Goal: Find specific page/section: Find specific page/section

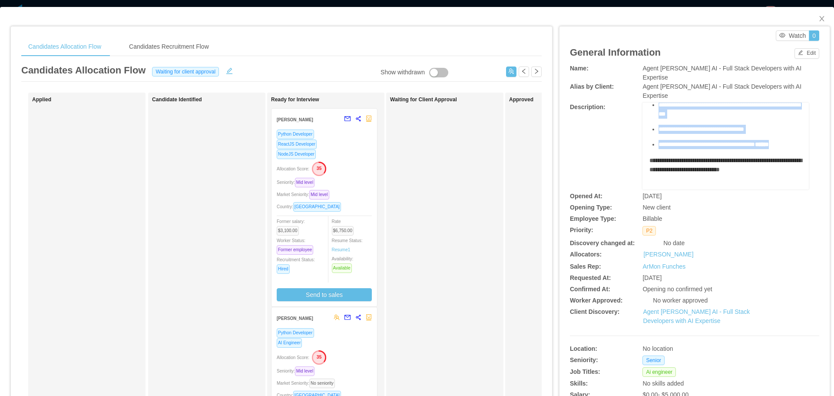
scroll to position [334, 0]
drag, startPoint x: 645, startPoint y: 99, endPoint x: 740, endPoint y: 117, distance: 96.0
click at [770, 137] on div "**********" at bounding box center [726, 17] width 153 height 344
copy div "**********"
